Goal: Task Accomplishment & Management: Manage account settings

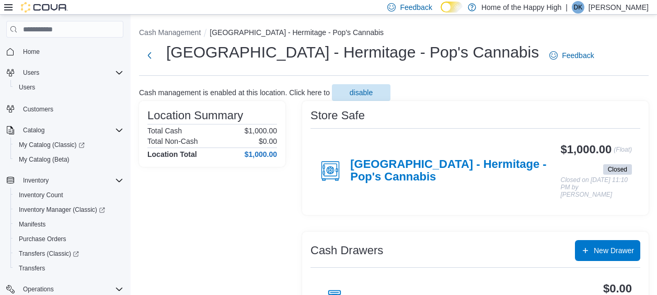
scroll to position [6, 0]
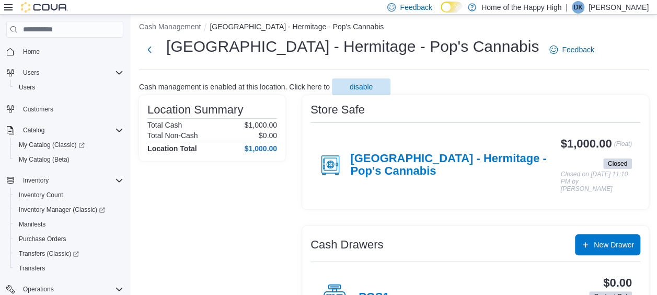
click at [601, 5] on div "| DK Denim Keddy" at bounding box center [606, 7] width 83 height 13
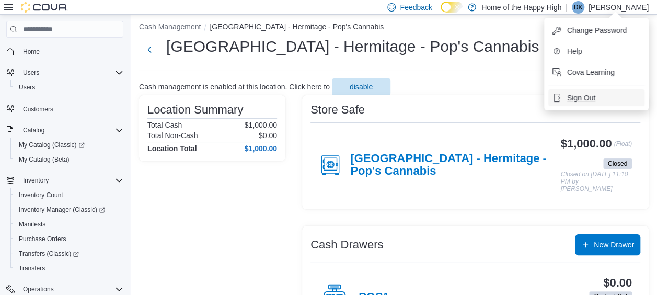
click at [578, 99] on span "Sign Out" at bounding box center [581, 97] width 28 height 10
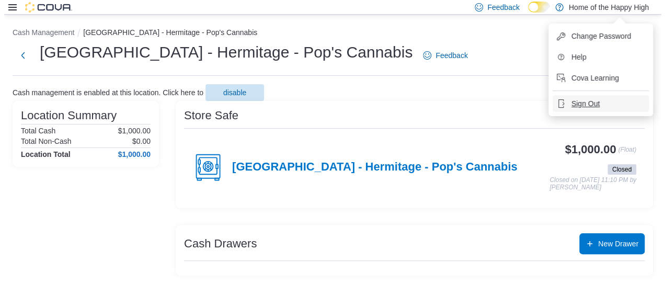
scroll to position [0, 0]
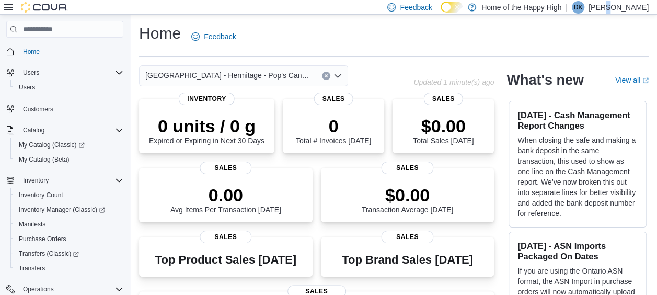
click at [621, 9] on p "Denim Keddy" at bounding box center [618, 7] width 60 height 13
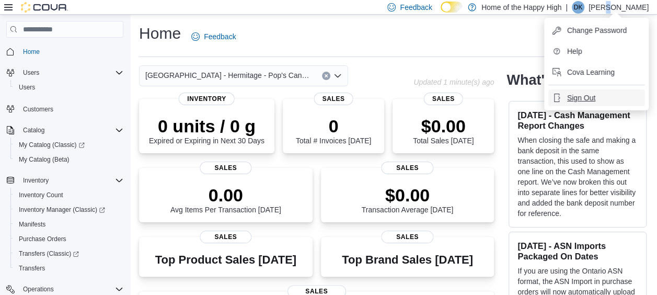
drag, startPoint x: 621, startPoint y: 10, endPoint x: 583, endPoint y: 99, distance: 97.1
click at [583, 99] on span "Sign Out" at bounding box center [581, 97] width 28 height 10
